Goal: Task Accomplishment & Management: Use online tool/utility

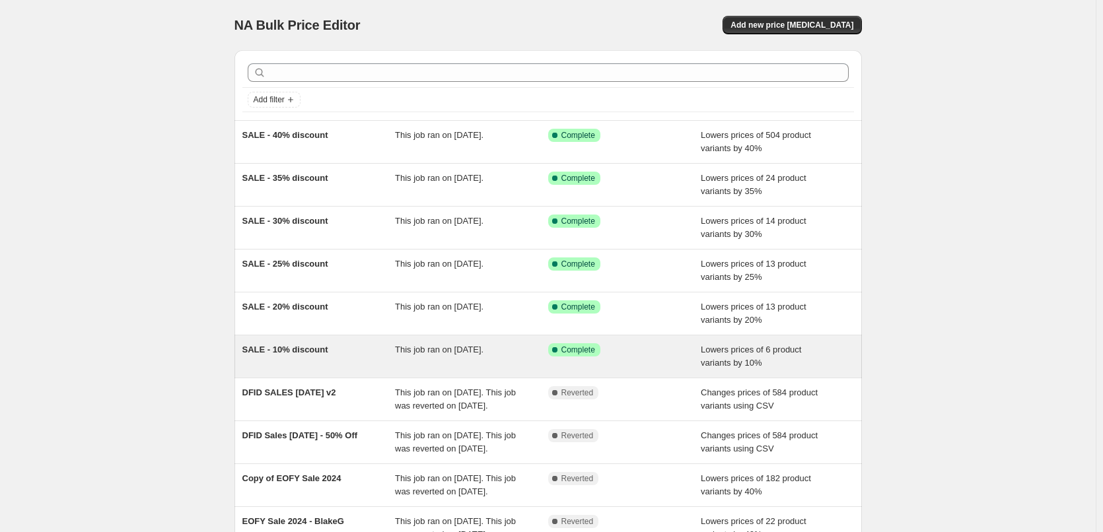
click at [754, 348] on span "Lowers prices of 6 product variants by 10%" at bounding box center [751, 356] width 100 height 23
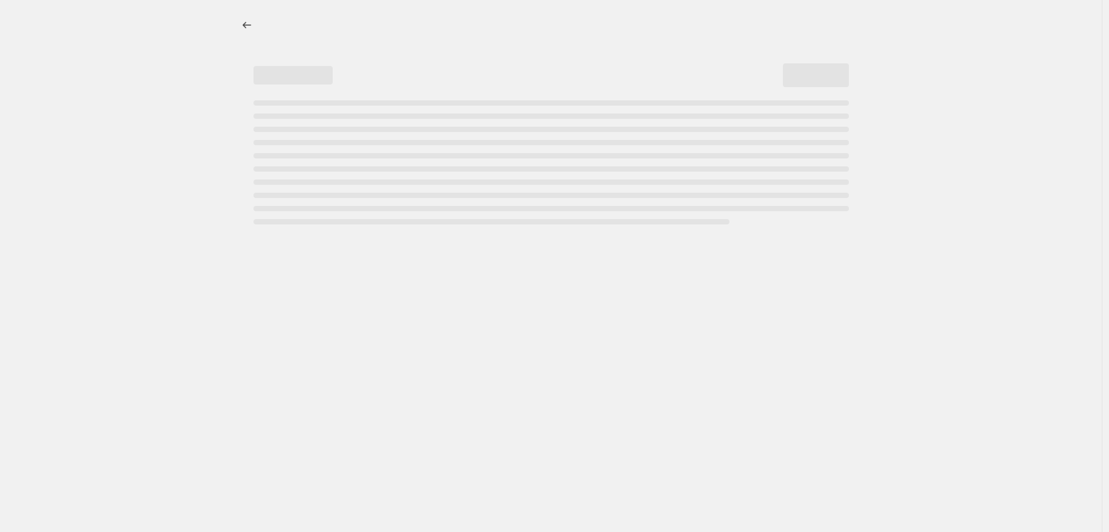
select select "percentage"
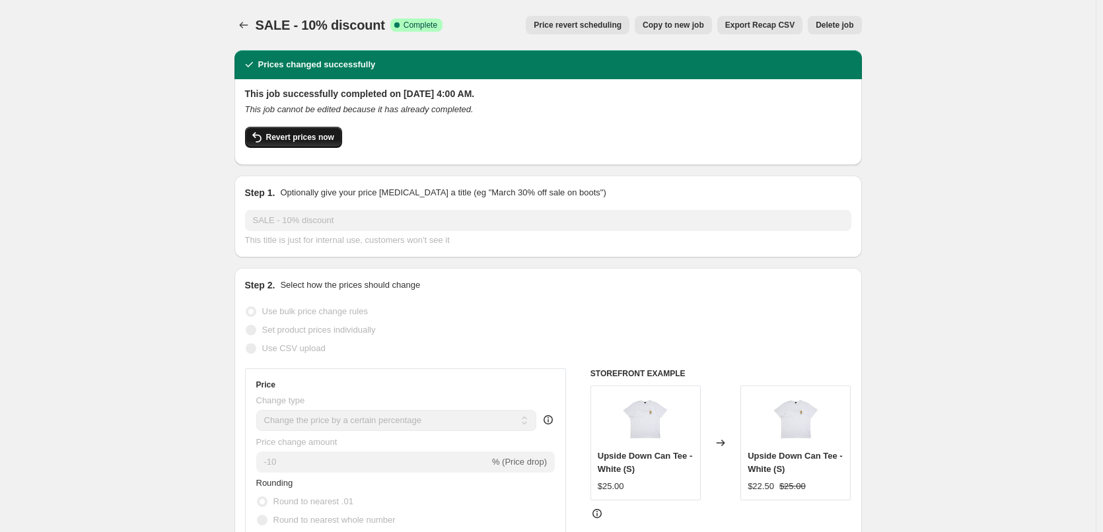
click at [301, 139] on span "Revert prices now" at bounding box center [300, 137] width 68 height 11
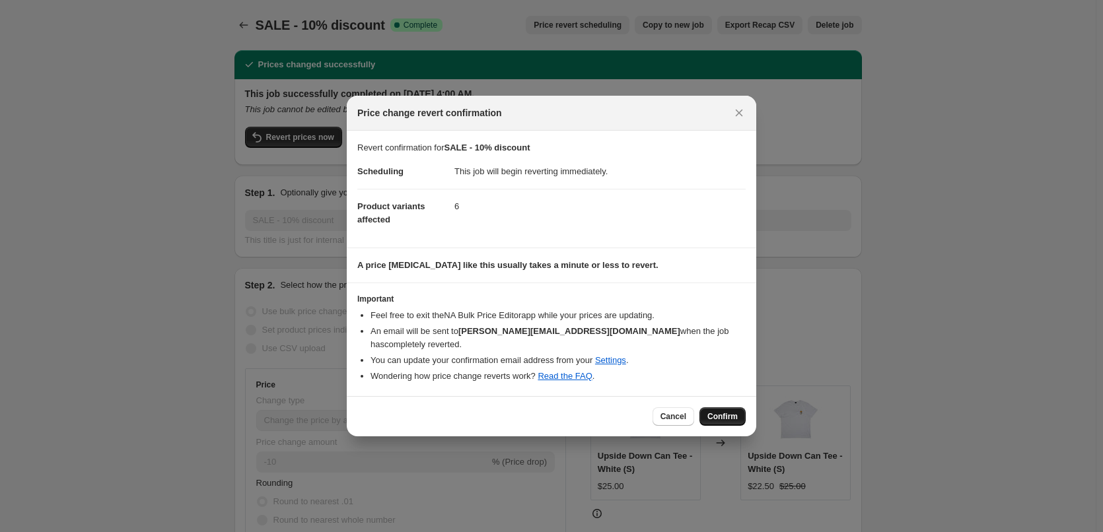
click at [729, 411] on span "Confirm" at bounding box center [722, 416] width 30 height 11
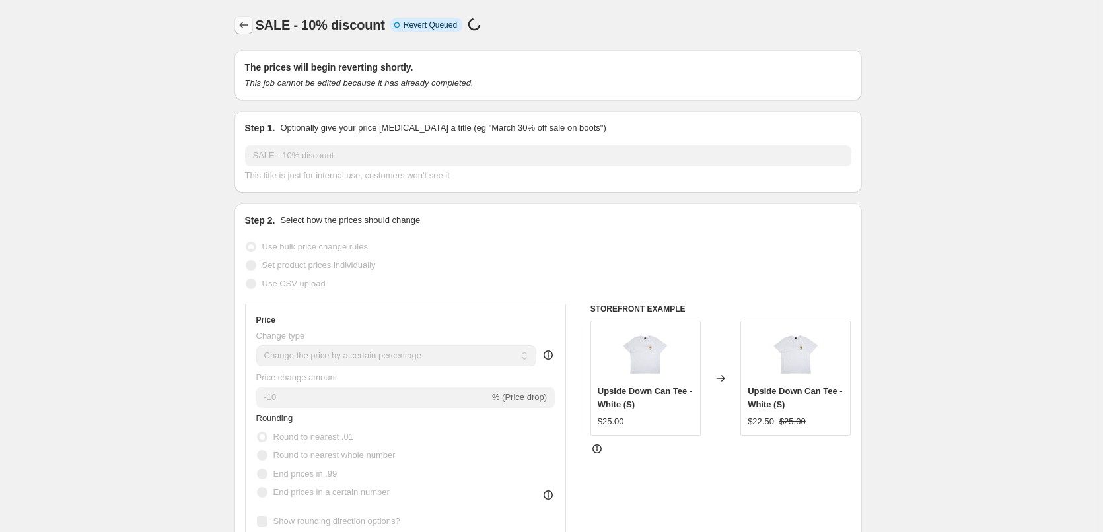
click at [241, 24] on icon "Price change jobs" at bounding box center [243, 24] width 13 height 13
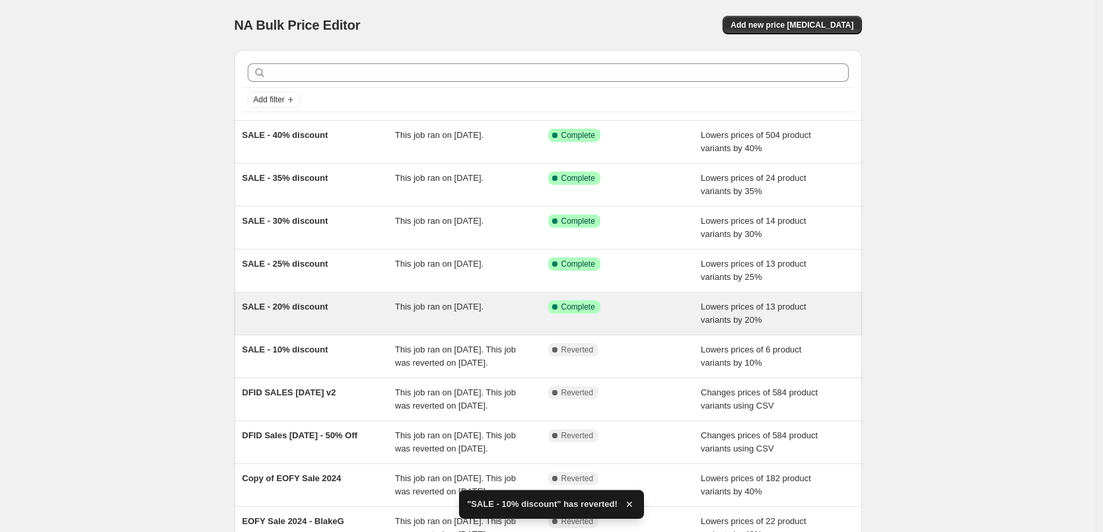
click at [355, 305] on div "SALE - 20% discount" at bounding box center [318, 313] width 153 height 26
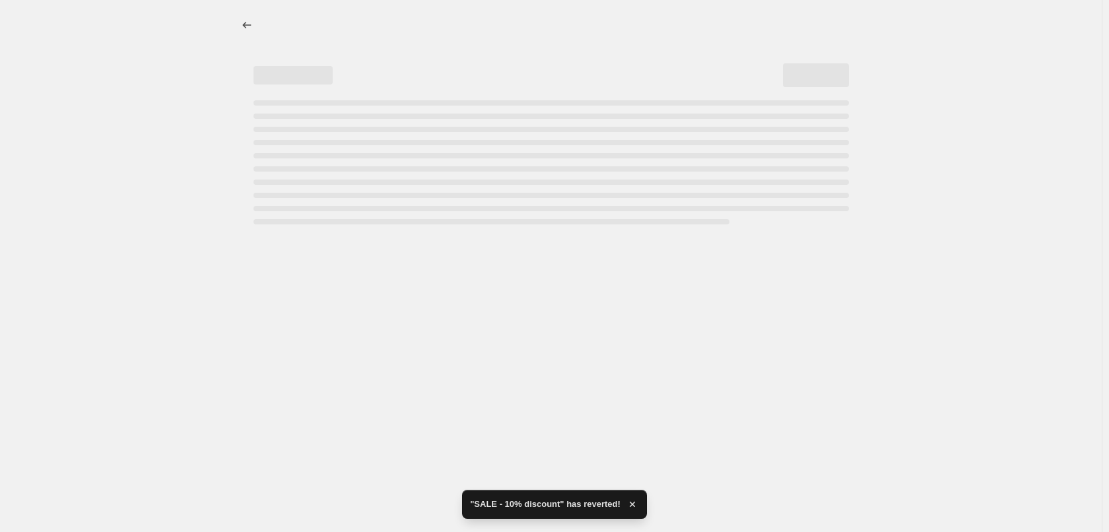
select select "percentage"
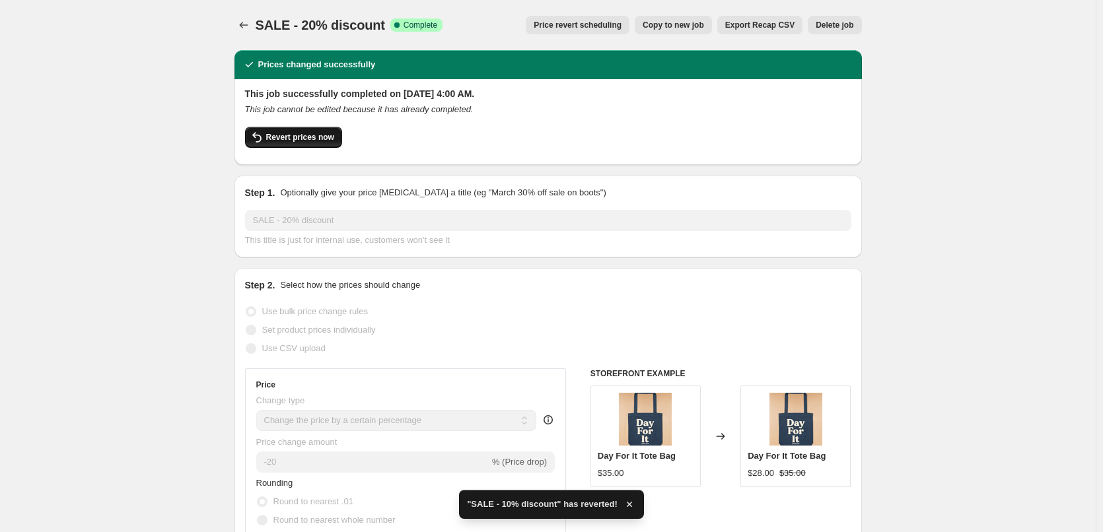
click at [313, 135] on span "Revert prices now" at bounding box center [300, 137] width 68 height 11
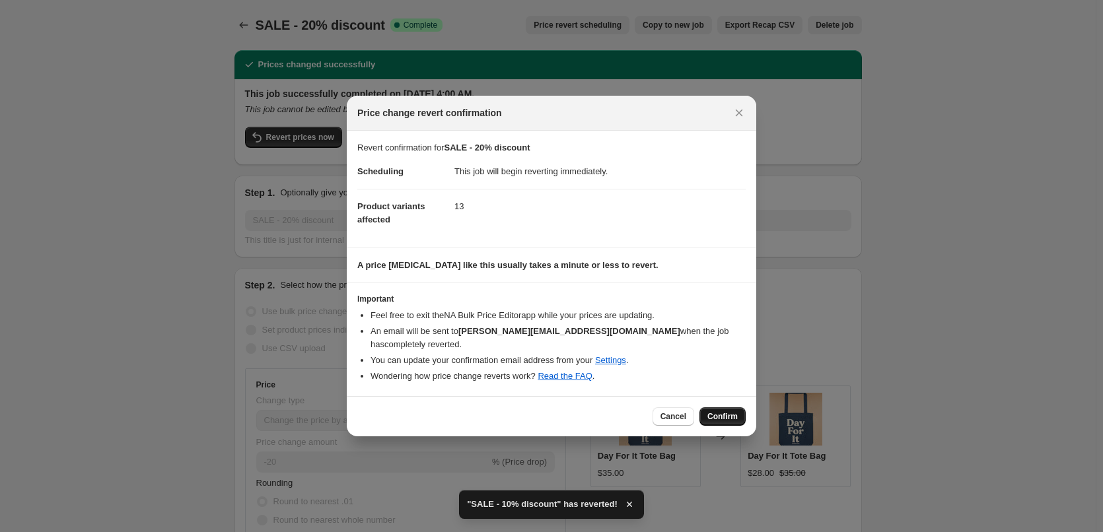
click at [736, 411] on span "Confirm" at bounding box center [722, 416] width 30 height 11
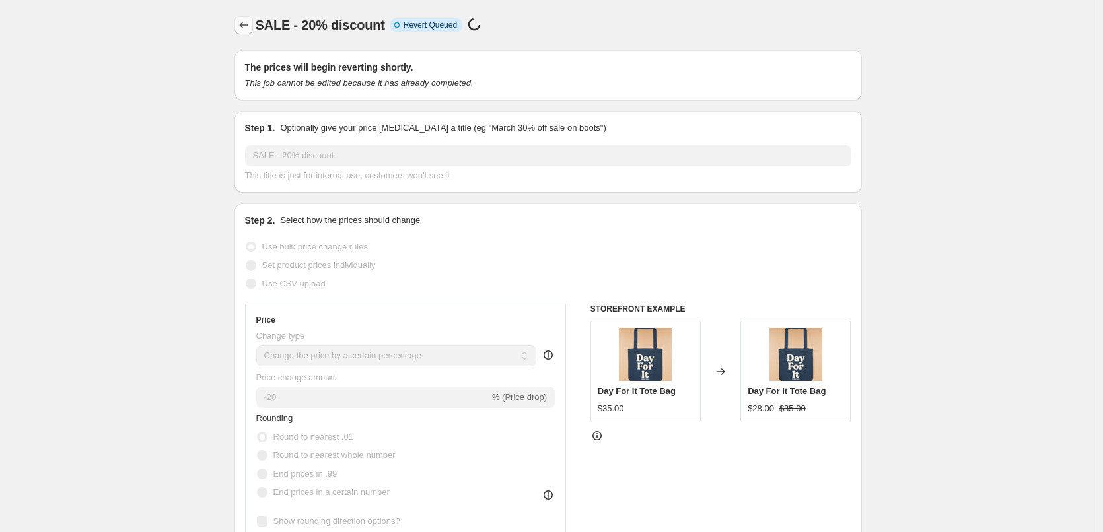
click at [245, 24] on icon "Price change jobs" at bounding box center [243, 24] width 13 height 13
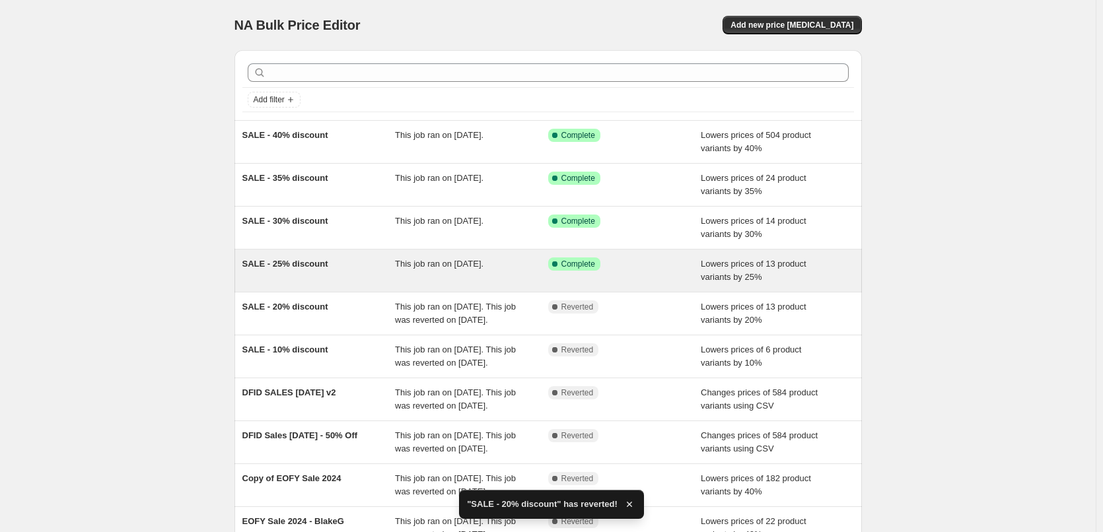
click at [315, 261] on span "SALE - 25% discount" at bounding box center [285, 264] width 86 height 10
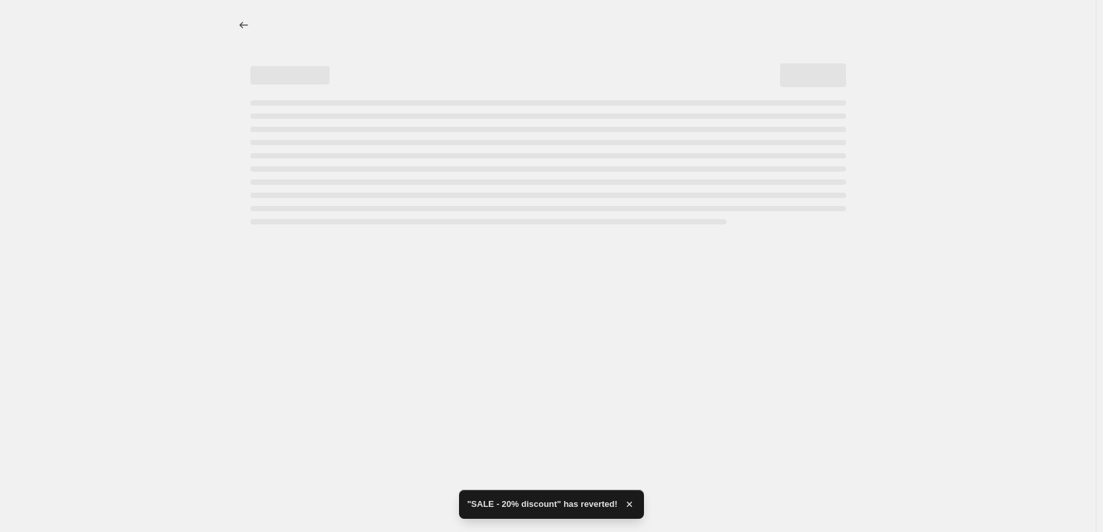
select select "percentage"
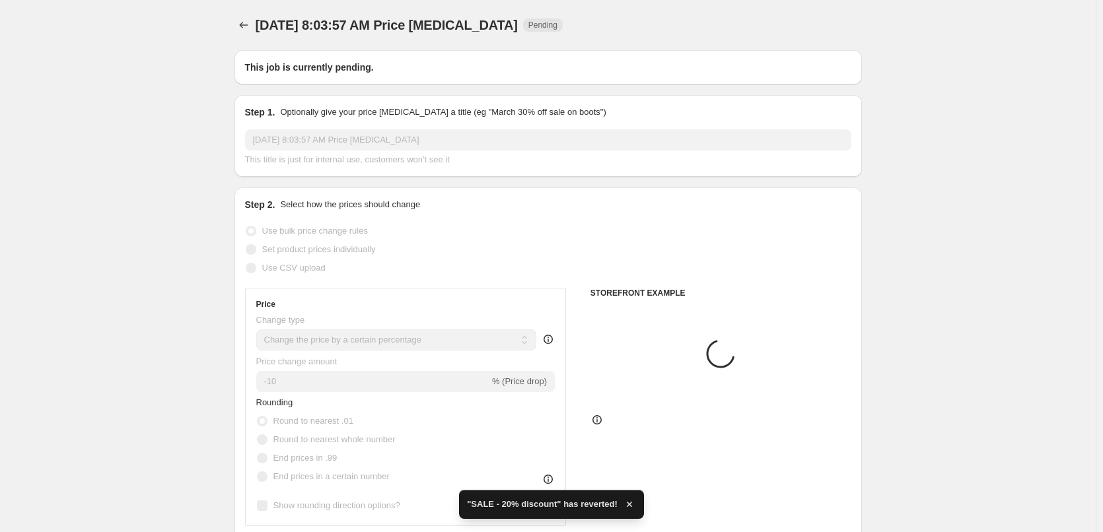
type input "SALE - 25% discount"
radio input "false"
radio input "true"
radio input "false"
radio input "true"
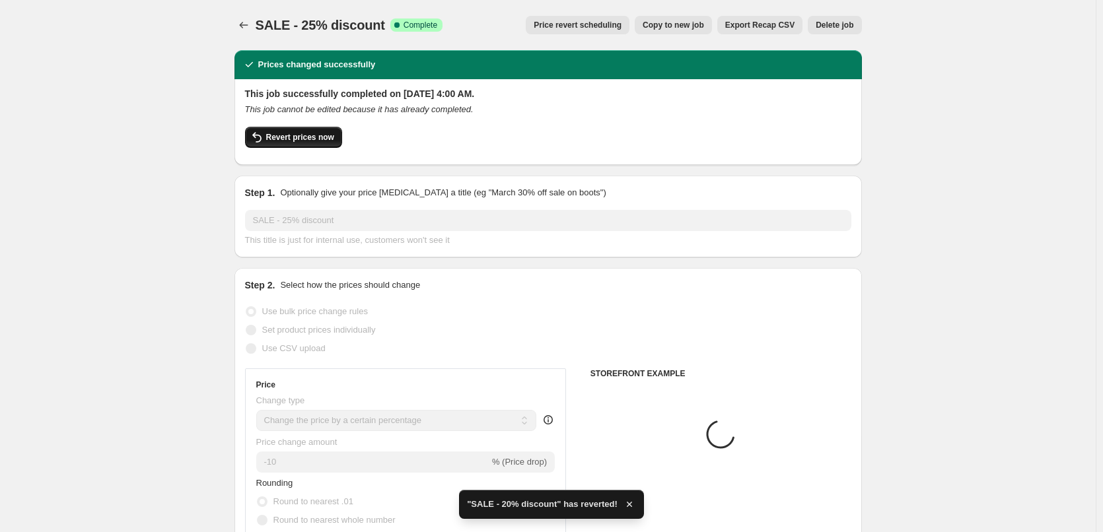
click at [291, 139] on span "Revert prices now" at bounding box center [300, 137] width 68 height 11
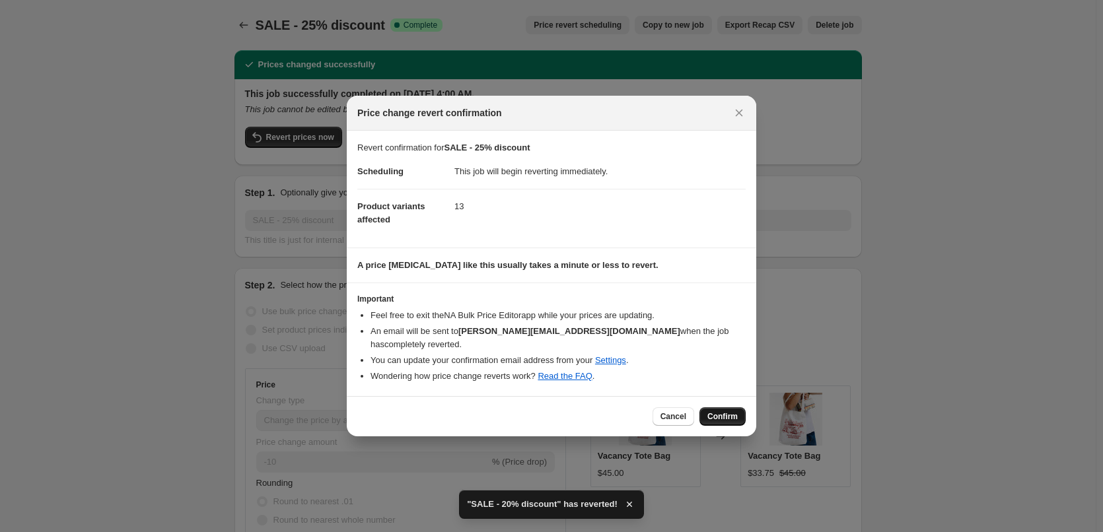
click at [730, 411] on span "Confirm" at bounding box center [722, 416] width 30 height 11
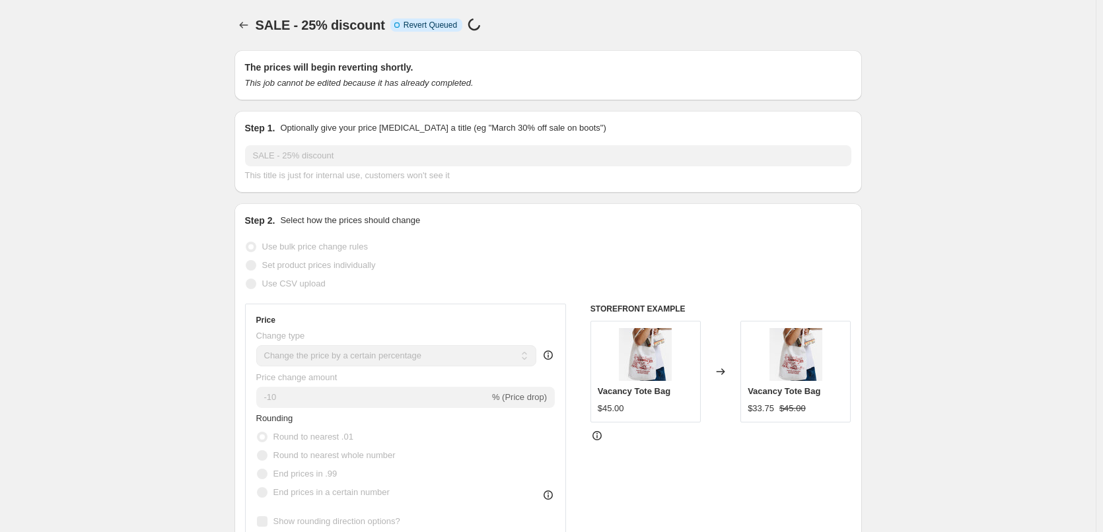
select select "percentage"
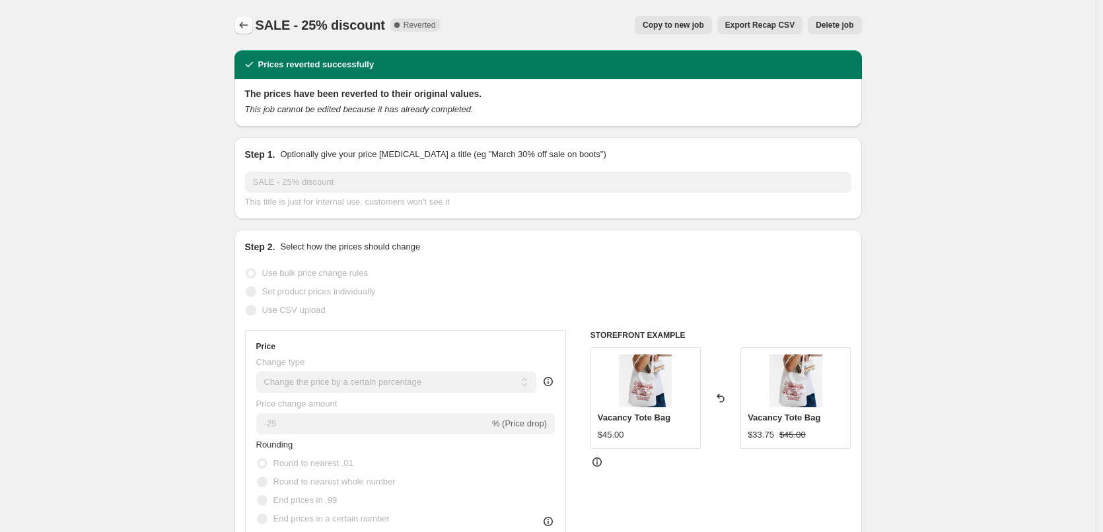
click at [246, 22] on icon "Price change jobs" at bounding box center [243, 24] width 13 height 13
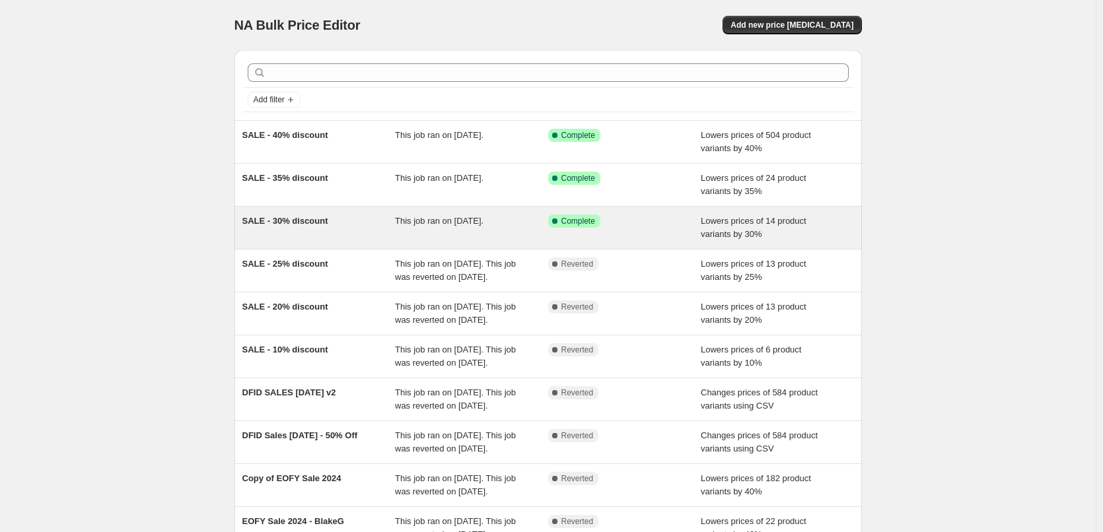
click at [341, 230] on div "SALE - 30% discount" at bounding box center [318, 228] width 153 height 26
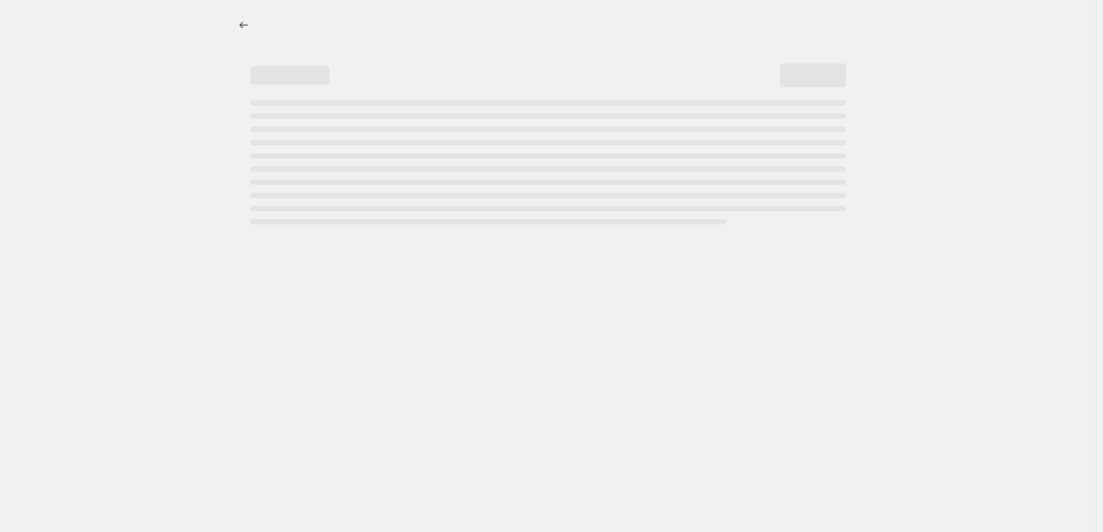
select select "percentage"
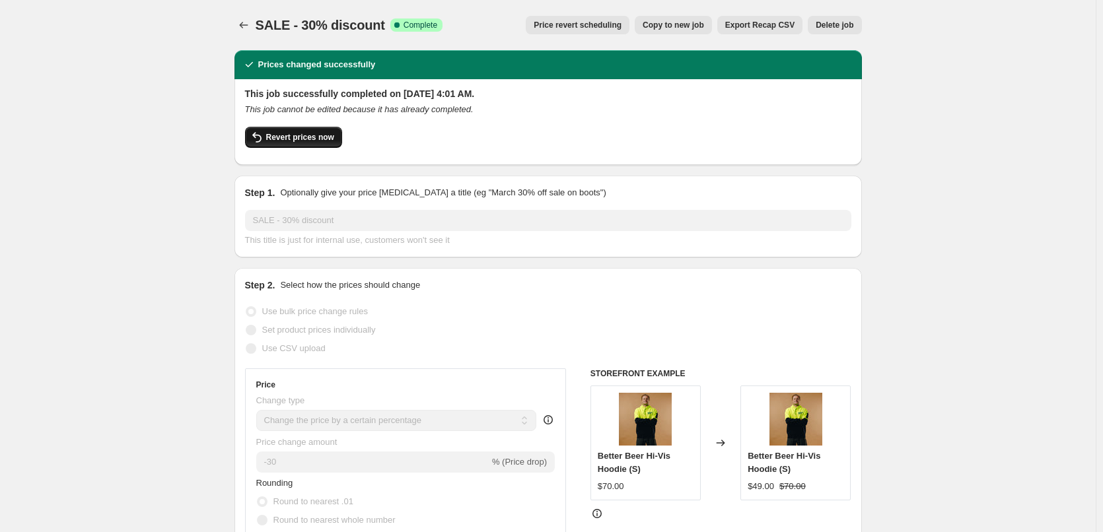
click at [298, 136] on span "Revert prices now" at bounding box center [300, 137] width 68 height 11
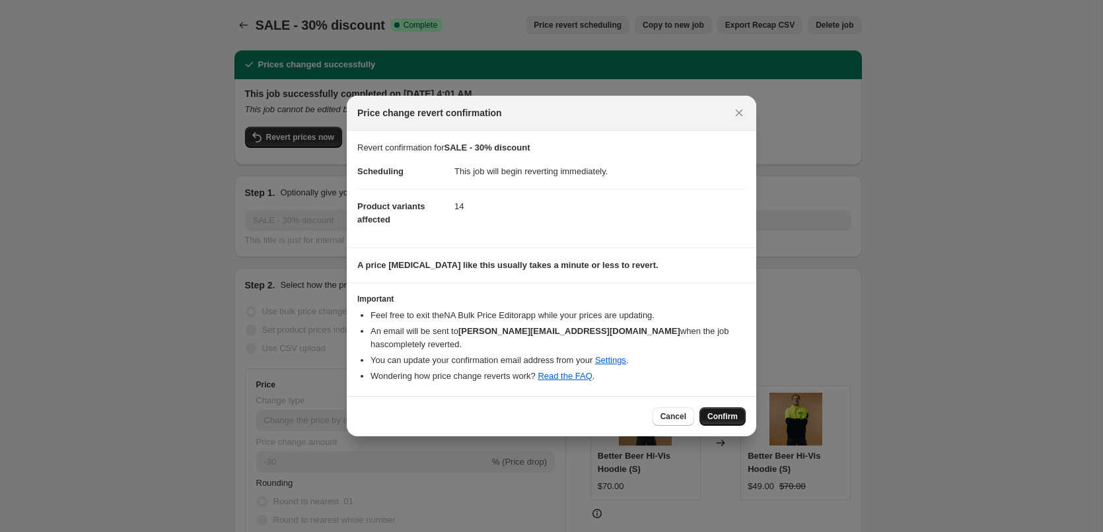
click at [728, 411] on span "Confirm" at bounding box center [722, 416] width 30 height 11
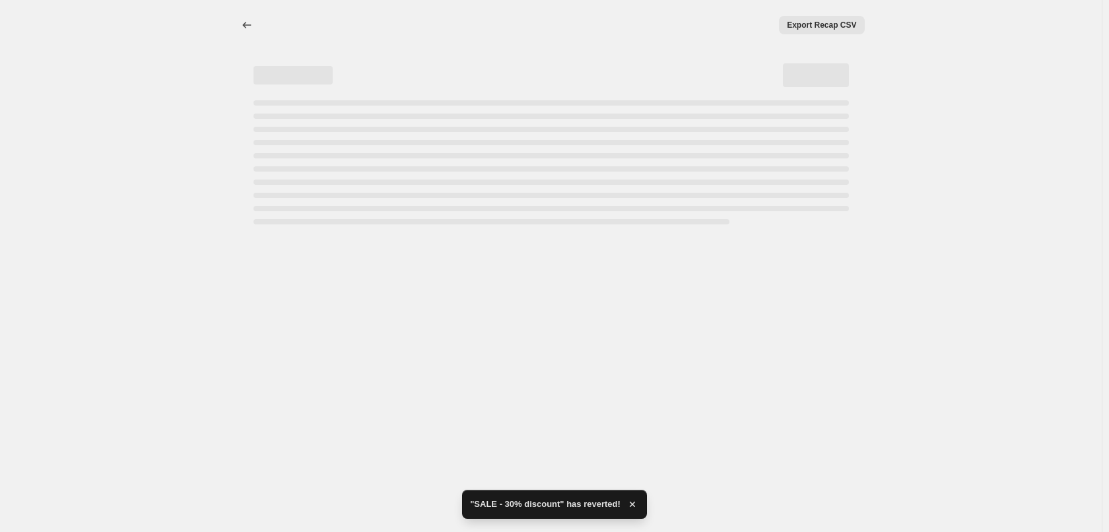
select select "percentage"
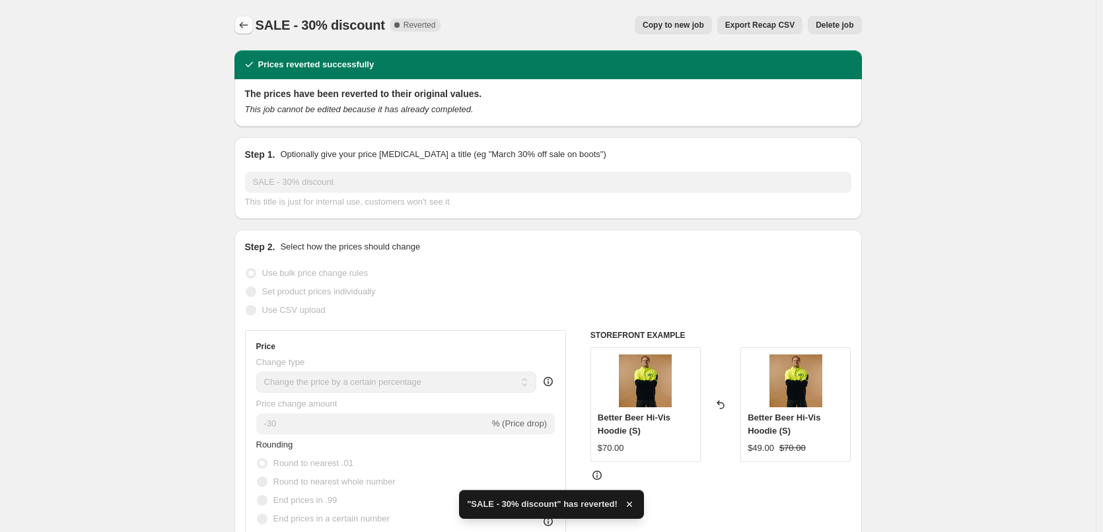
click at [248, 26] on icon "Price change jobs" at bounding box center [243, 24] width 13 height 13
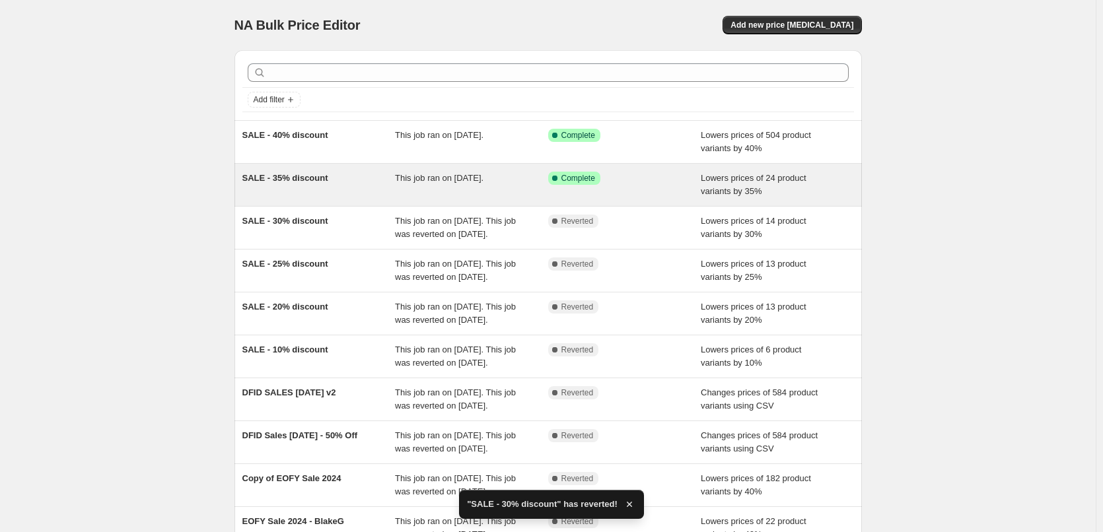
click at [320, 165] on div "SALE - 35% discount This job ran on August 29, 2025. Success Complete Complete …" at bounding box center [547, 185] width 627 height 42
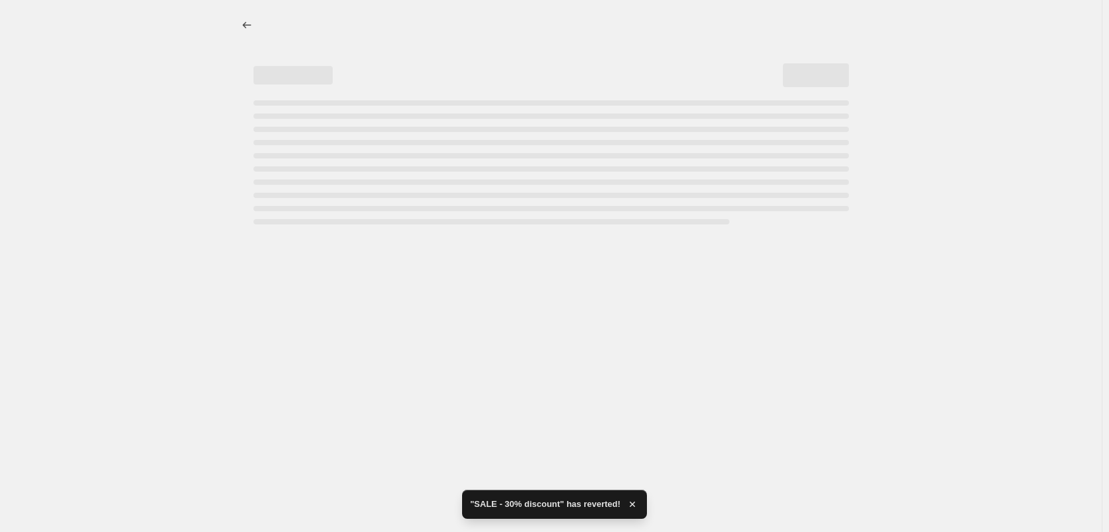
select select "percentage"
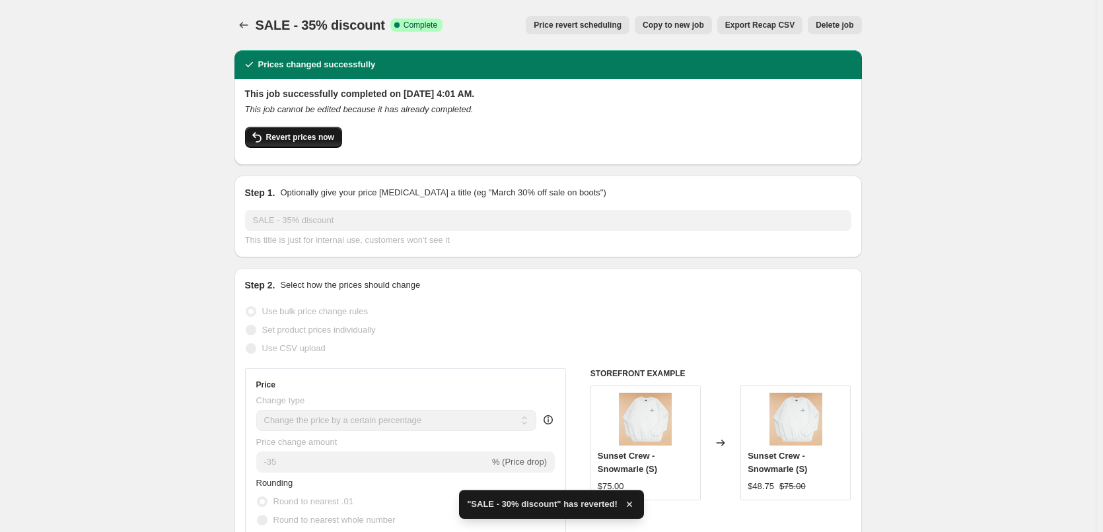
click at [324, 143] on span "Revert prices now" at bounding box center [300, 137] width 68 height 11
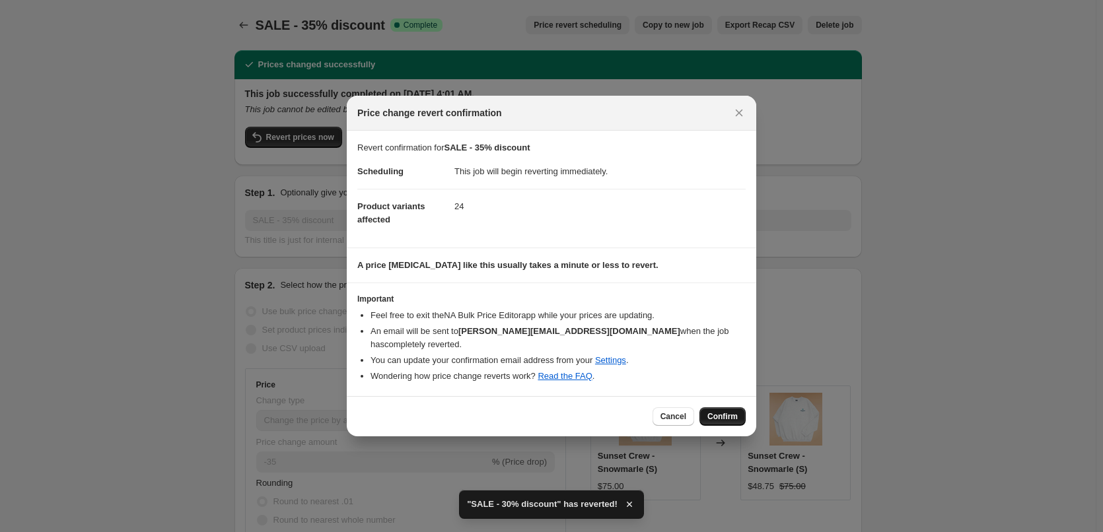
click at [732, 411] on span "Confirm" at bounding box center [722, 416] width 30 height 11
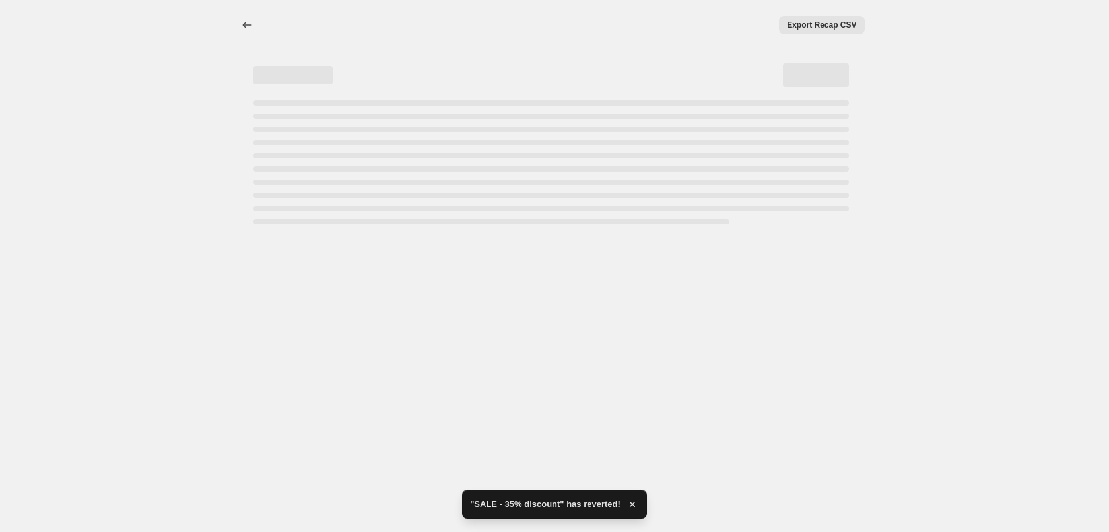
select select "percentage"
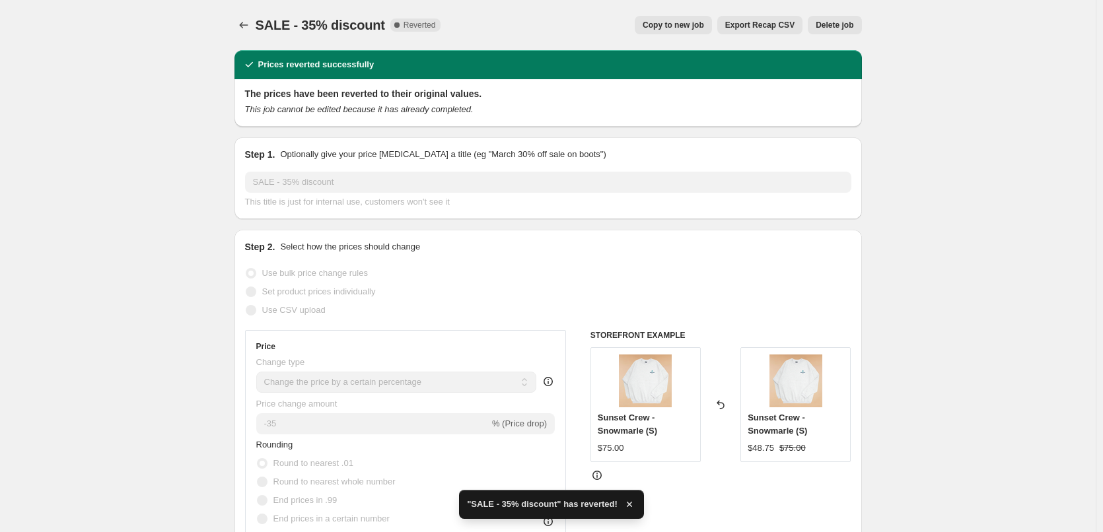
click at [246, 36] on div "SALE - 35% discount. This page is ready SALE - 35% discount Complete Reverted C…" at bounding box center [547, 25] width 627 height 50
click at [243, 34] on div "SALE - 35% discount. This page is ready SALE - 35% discount Complete Reverted C…" at bounding box center [547, 25] width 627 height 50
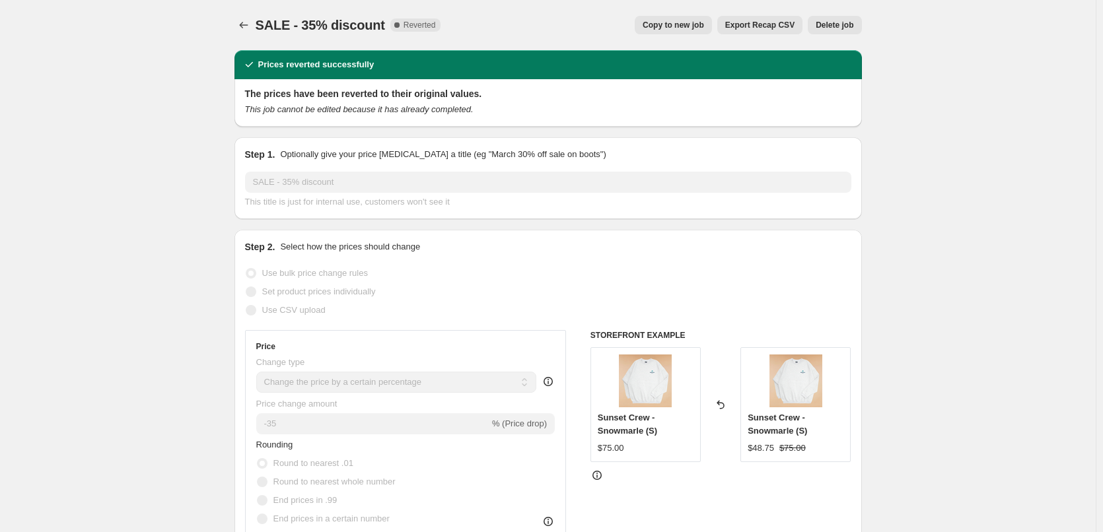
click at [241, 36] on div "SALE - 35% discount. This page is ready SALE - 35% discount Complete Reverted C…" at bounding box center [547, 25] width 627 height 50
click at [245, 24] on icon "Price change jobs" at bounding box center [243, 24] width 13 height 13
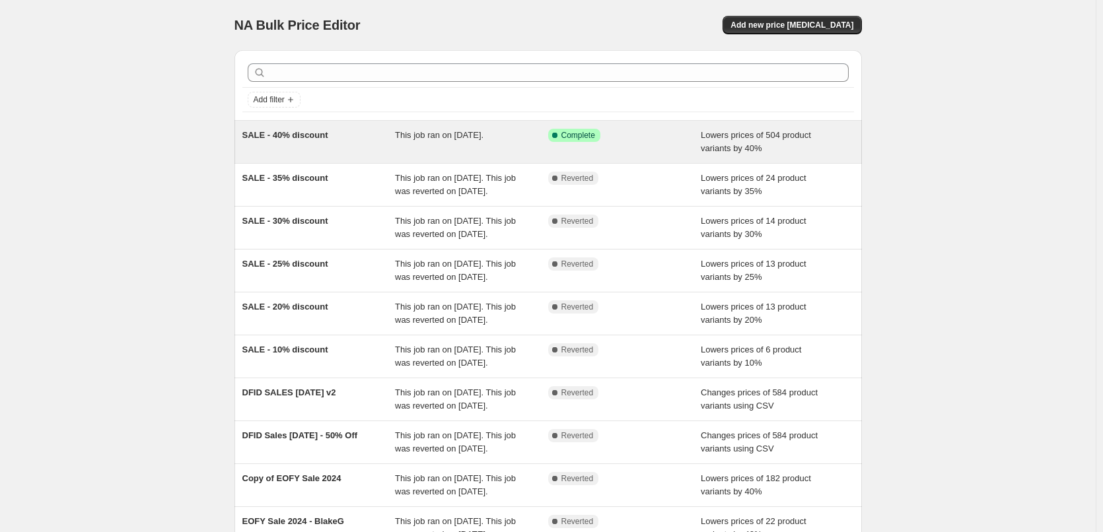
click at [335, 137] on div "SALE - 40% discount" at bounding box center [318, 142] width 153 height 26
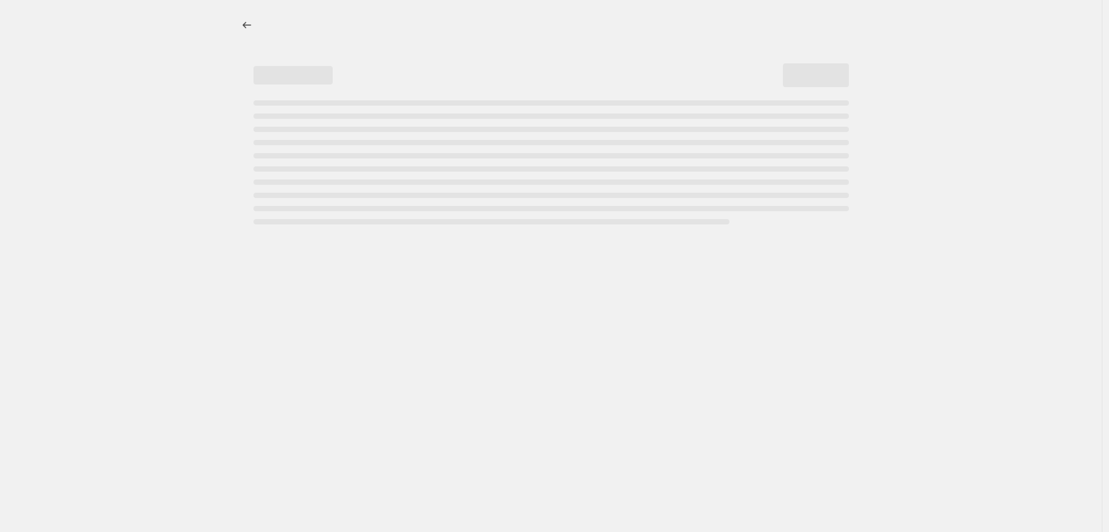
select select "percentage"
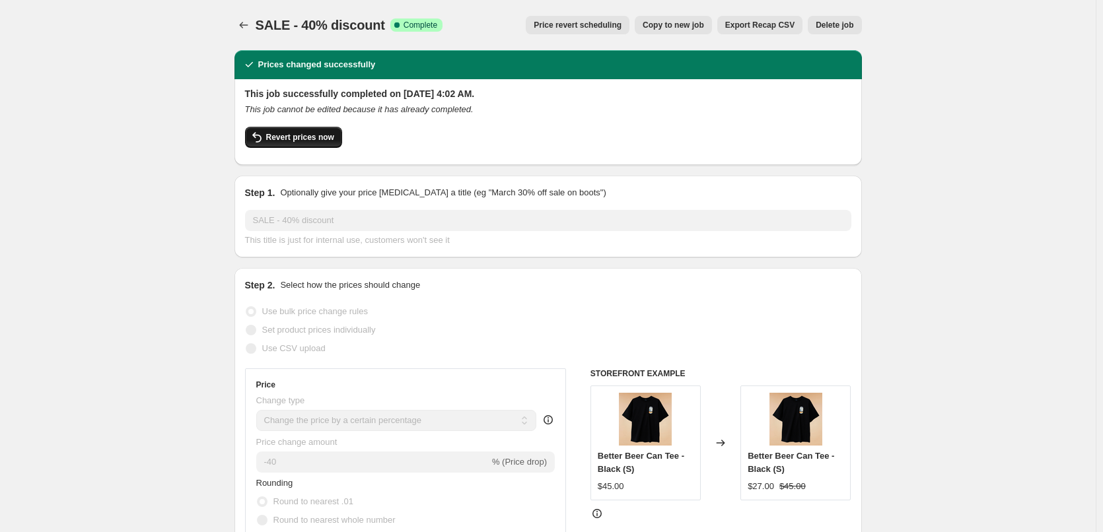
click at [312, 143] on button "Revert prices now" at bounding box center [293, 137] width 97 height 21
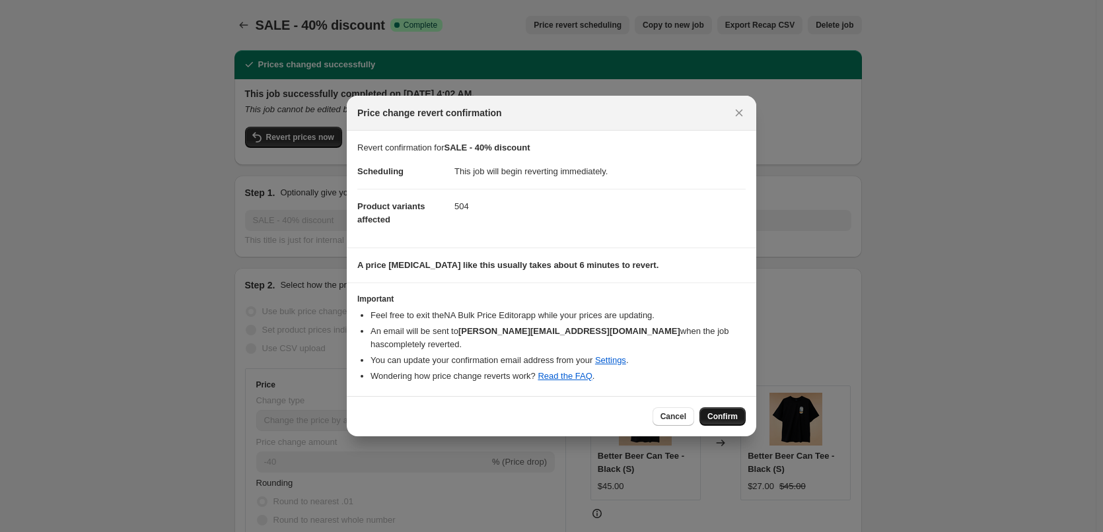
click at [728, 417] on button "Confirm" at bounding box center [722, 416] width 46 height 18
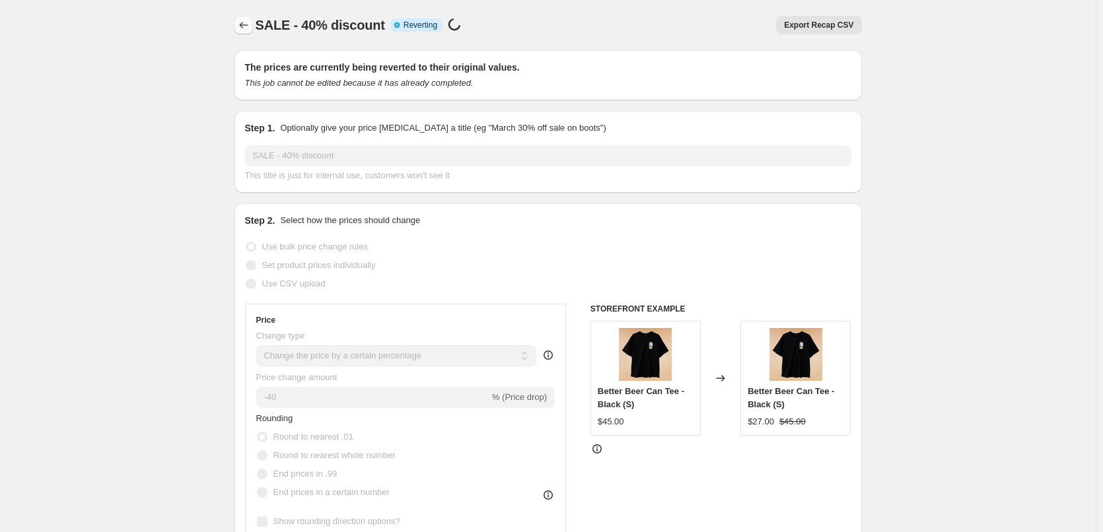
click at [244, 30] on icon "Price change jobs" at bounding box center [243, 24] width 13 height 13
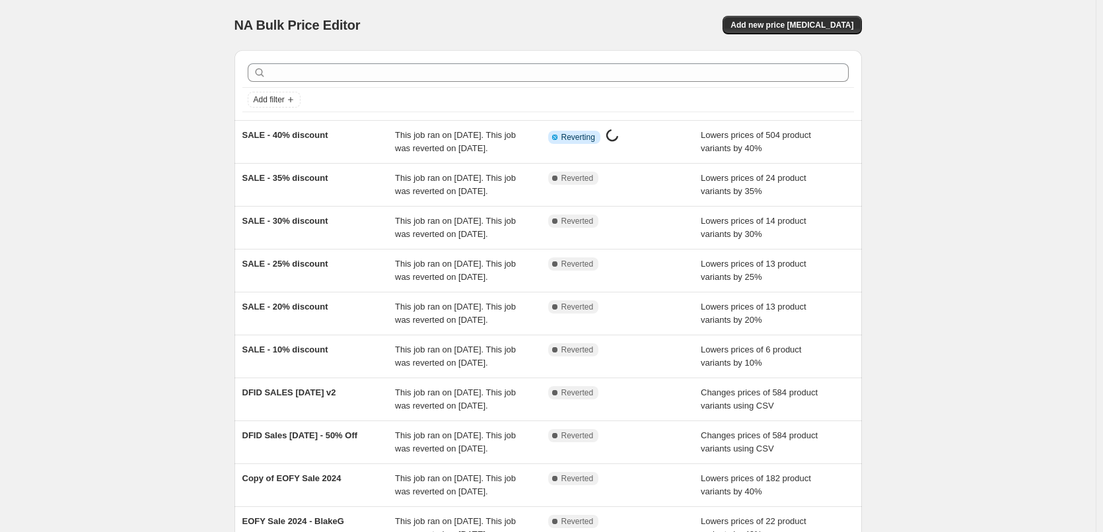
click at [178, 176] on div "NA Bulk Price Editor. This page is ready NA Bulk Price Editor Add new price cha…" at bounding box center [547, 340] width 1095 height 680
